Goal: Task Accomplishment & Management: Manage account settings

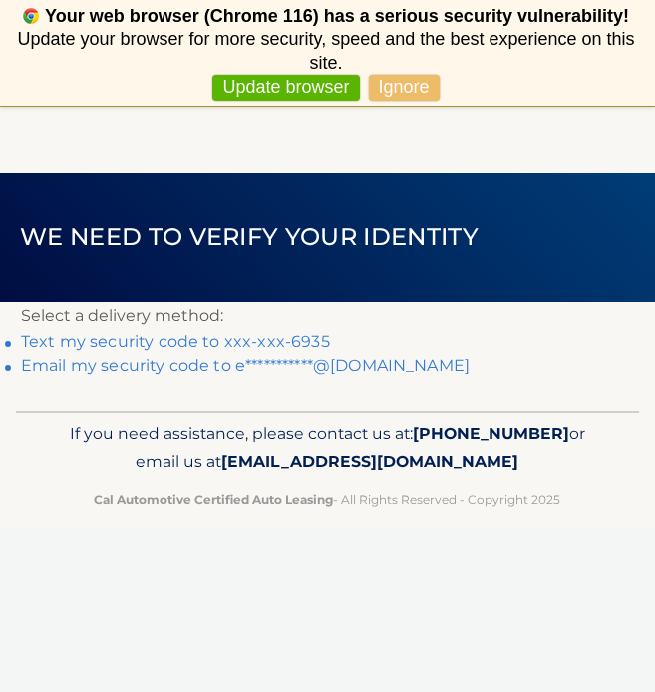
click at [161, 336] on link "Text my security code to xxx-xxx-6935" at bounding box center [175, 341] width 309 height 19
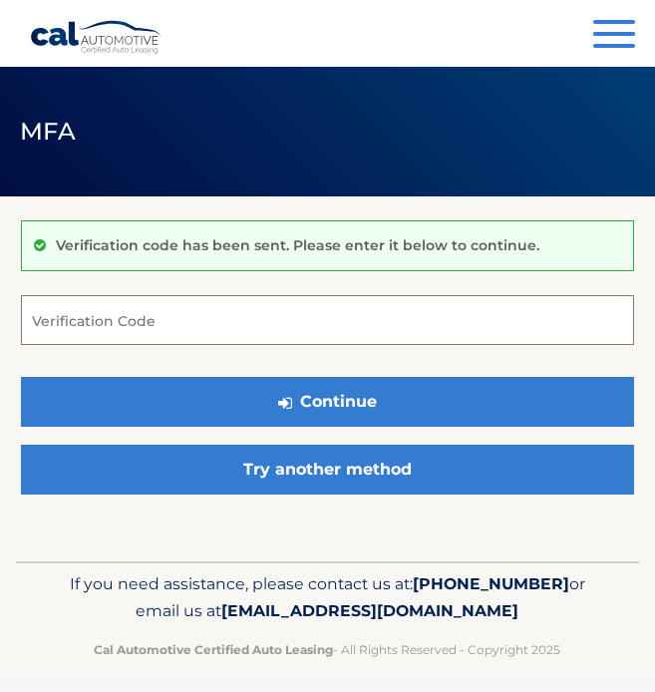
click at [161, 336] on input "Verification Code" at bounding box center [327, 320] width 613 height 50
type input "4"
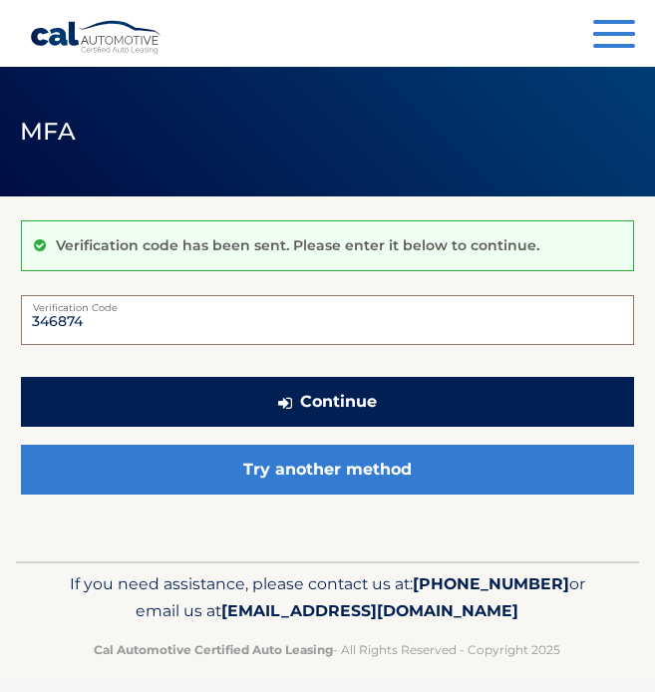
type input "346874"
click at [339, 395] on button "Continue" at bounding box center [327, 402] width 613 height 50
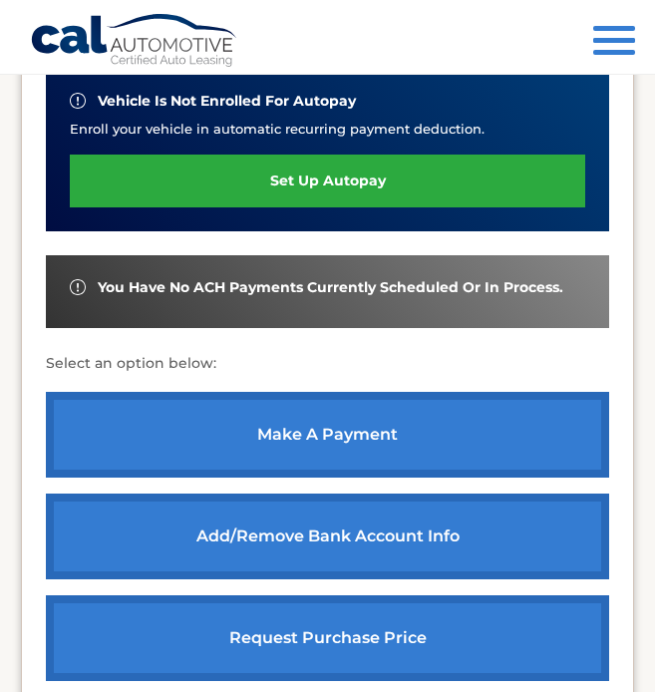
scroll to position [571, 0]
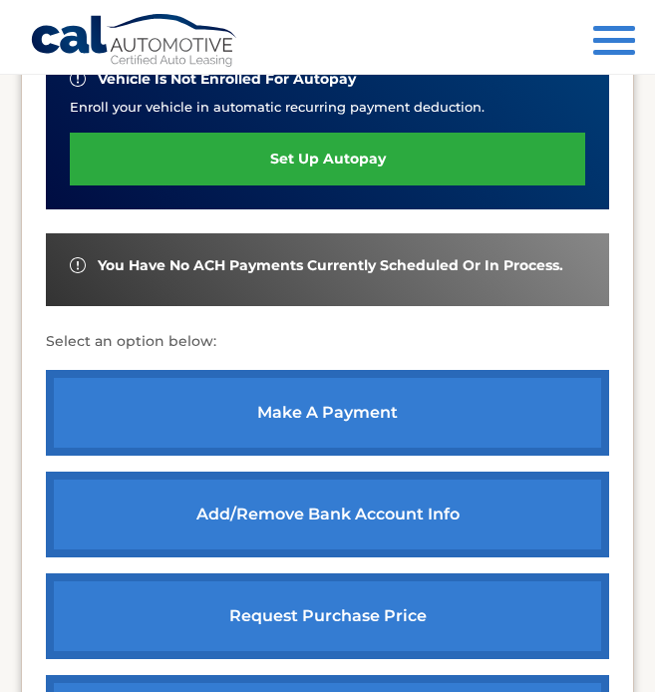
click at [318, 408] on link "make a payment" at bounding box center [327, 413] width 563 height 86
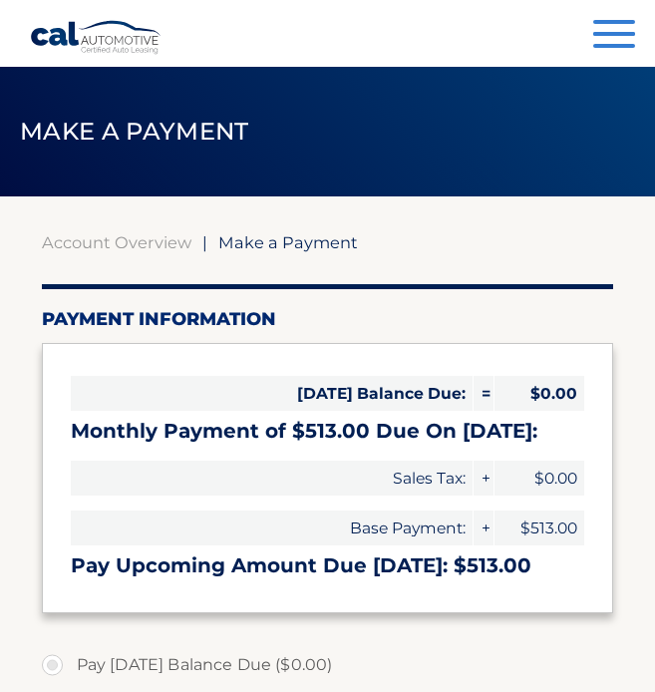
select select "YmRjODRmNTUtNjZiOC00Yjg2LThjNmEtY2U0ZmQ0YTkxNjdi"
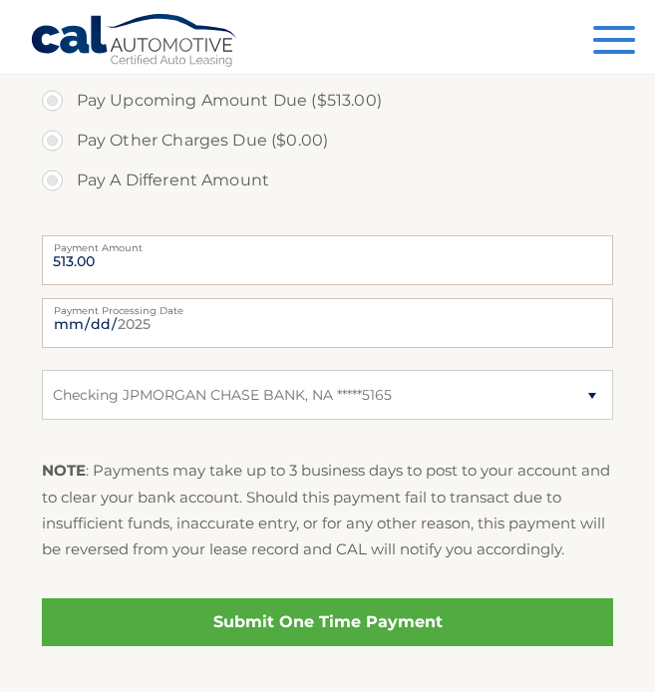
scroll to position [664, 0]
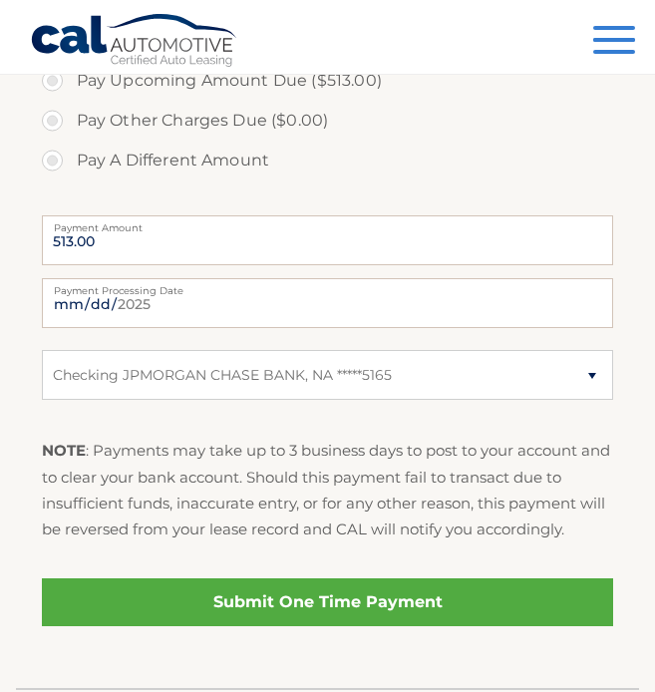
click at [335, 613] on link "Submit One Time Payment" at bounding box center [328, 602] width 572 height 48
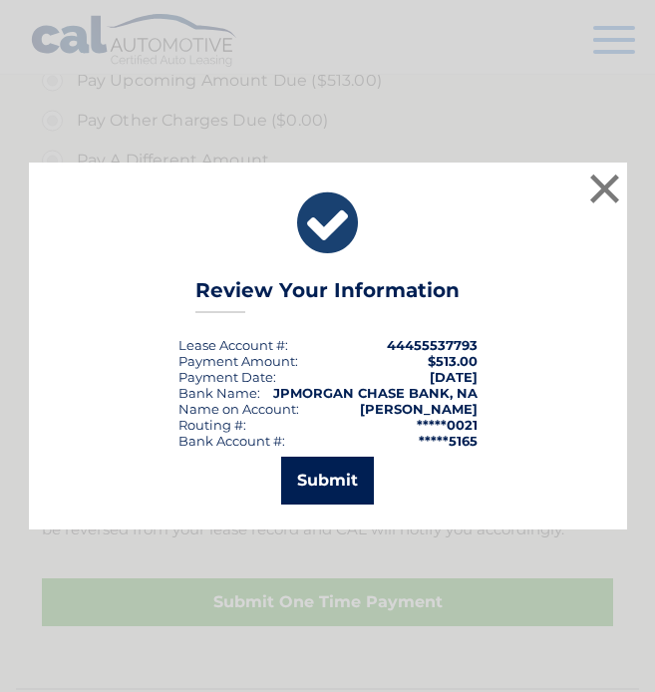
click at [331, 472] on button "Submit" at bounding box center [327, 481] width 93 height 48
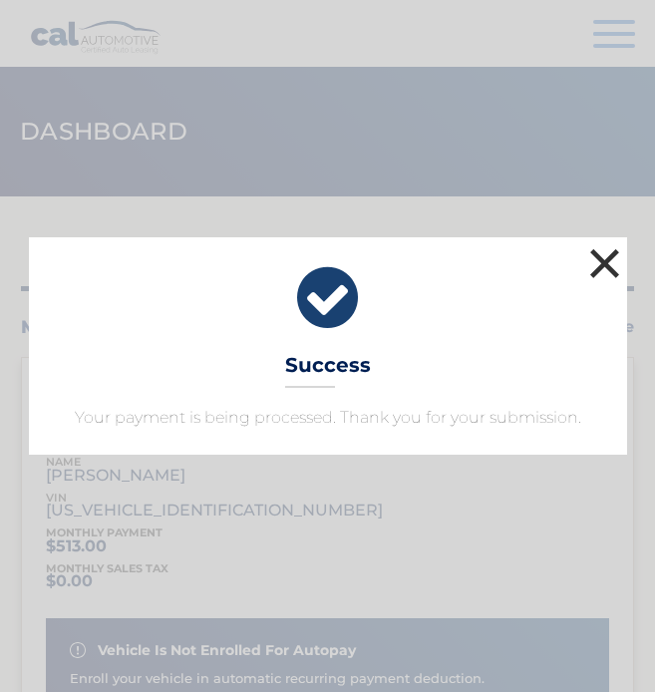
click at [601, 255] on button "×" at bounding box center [605, 263] width 40 height 40
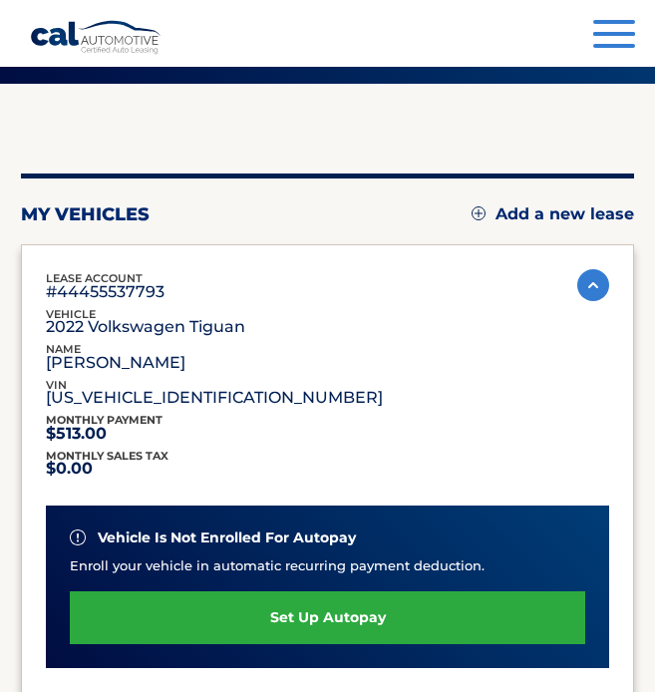
scroll to position [141, 0]
